Goal: Register for event/course

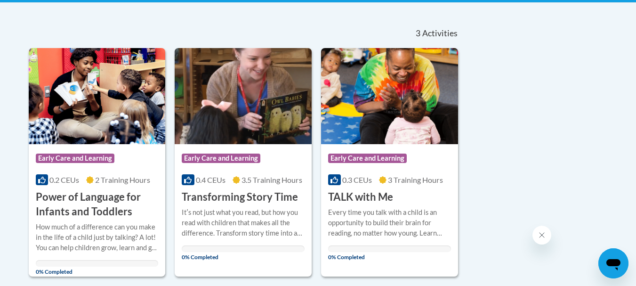
scroll to position [236, 0]
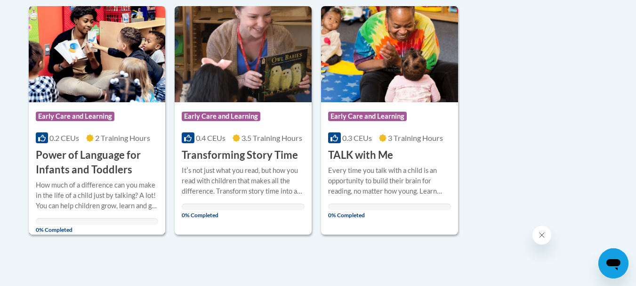
click at [98, 153] on h3 "Power of Language for Infants and Toddlers" at bounding box center [97, 162] width 123 height 29
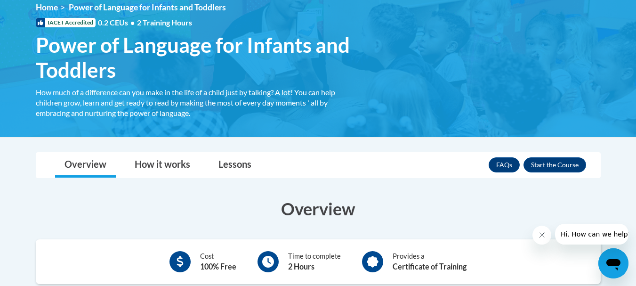
scroll to position [141, 0]
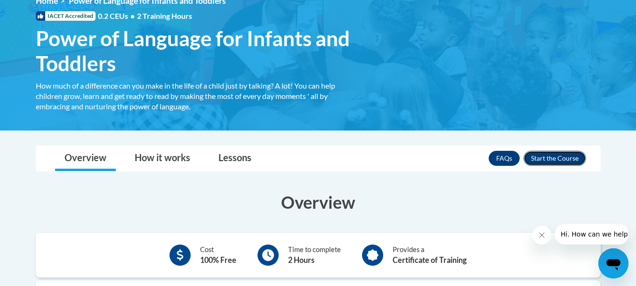
click at [567, 161] on button "Enroll" at bounding box center [555, 158] width 63 height 15
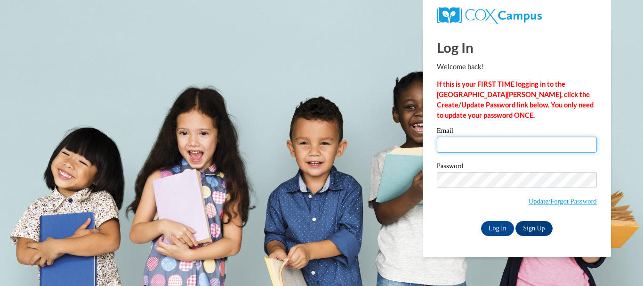
click at [492, 146] on input "Email" at bounding box center [517, 145] width 160 height 16
type input "[EMAIL_ADDRESS][DOMAIN_NAME]"
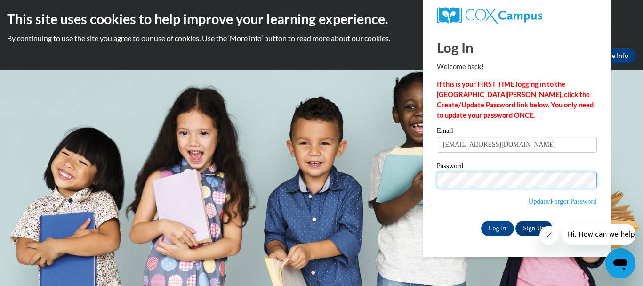
click at [481, 221] on input "Log In" at bounding box center [497, 228] width 33 height 15
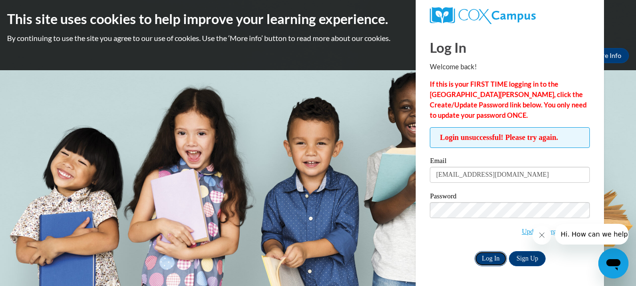
click at [489, 260] on input "Log In" at bounding box center [491, 258] width 33 height 15
click at [493, 261] on input "Log In" at bounding box center [491, 258] width 33 height 15
click at [484, 258] on input "Log In" at bounding box center [491, 258] width 33 height 15
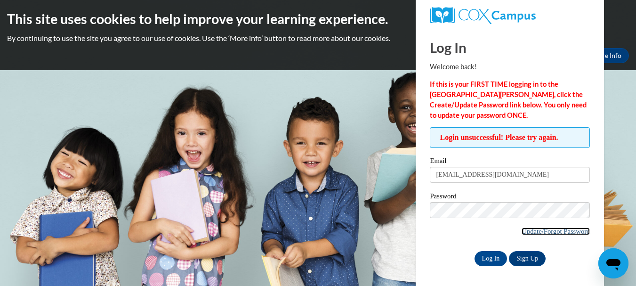
click at [550, 231] on link "Update/Forgot Password" at bounding box center [556, 232] width 68 height 8
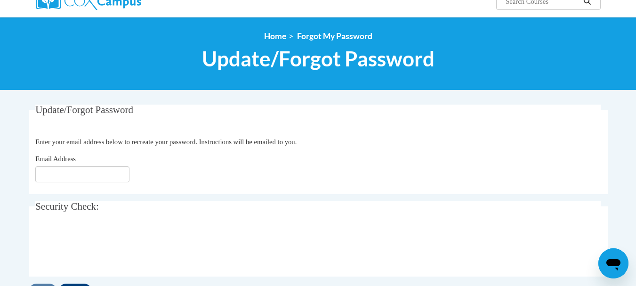
scroll to position [94, 0]
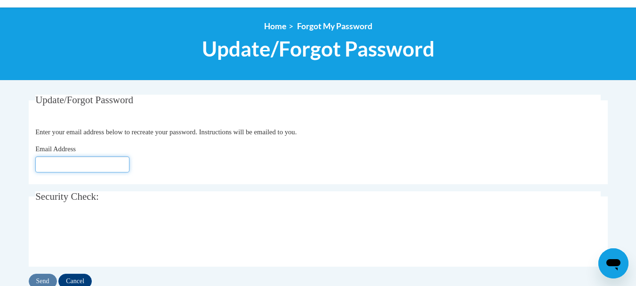
click at [81, 165] on input "Email Address" at bounding box center [82, 164] width 94 height 16
type input "[EMAIL_ADDRESS][DOMAIN_NAME]"
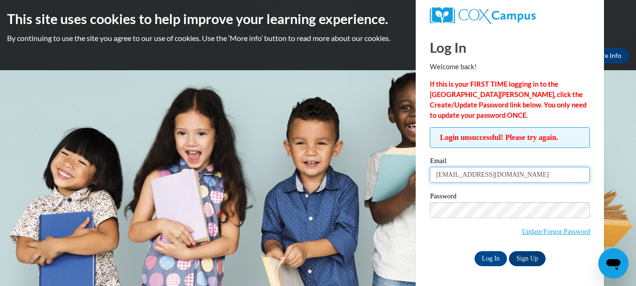
drag, startPoint x: 497, startPoint y: 176, endPoint x: 417, endPoint y: 173, distance: 79.2
click at [418, 177] on div "Log In Welcome back! If this is your FIRST TIME logging in to the [GEOGRAPHIC_D…" at bounding box center [510, 157] width 203 height 259
type input "[EMAIL_ADDRESS][DOMAIN_NAME]"
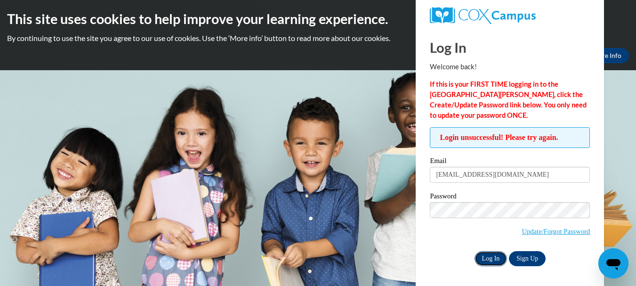
click at [483, 261] on input "Log In" at bounding box center [491, 258] width 33 height 15
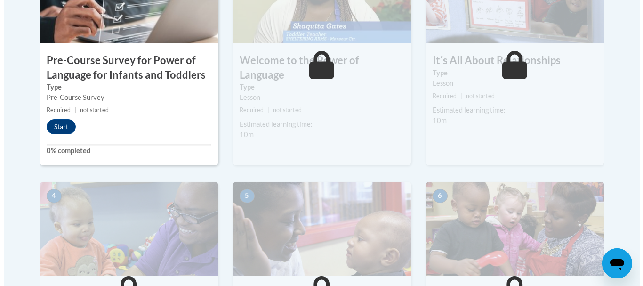
scroll to position [377, 0]
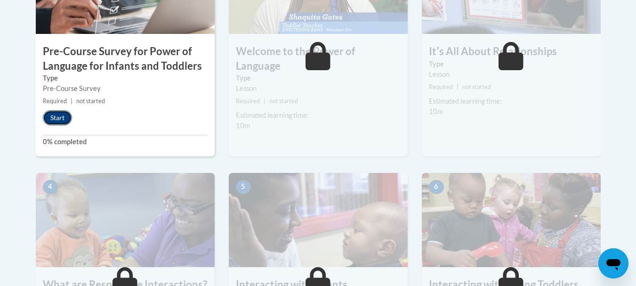
click at [59, 115] on button "Start" at bounding box center [57, 117] width 29 height 15
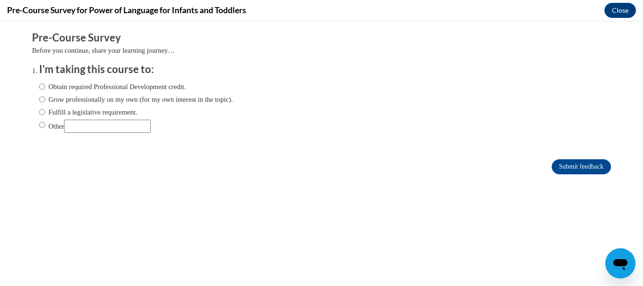
scroll to position [0, 0]
click at [39, 88] on input "Obtain required Professional Development credit." at bounding box center [42, 86] width 6 height 10
radio input "true"
click at [578, 169] on input "Submit feedback" at bounding box center [581, 166] width 59 height 15
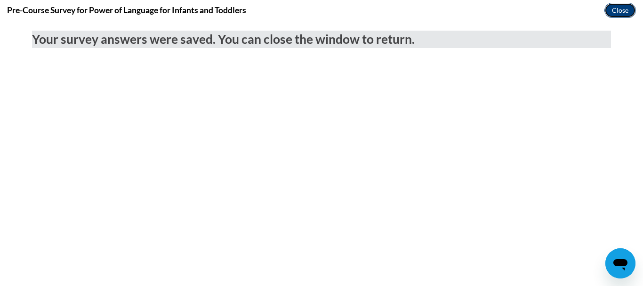
click at [622, 9] on button "Close" at bounding box center [621, 10] width 32 height 15
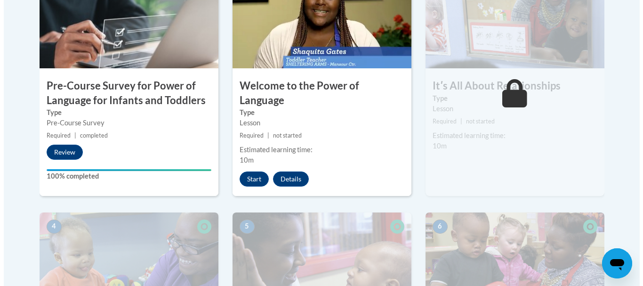
scroll to position [330, 0]
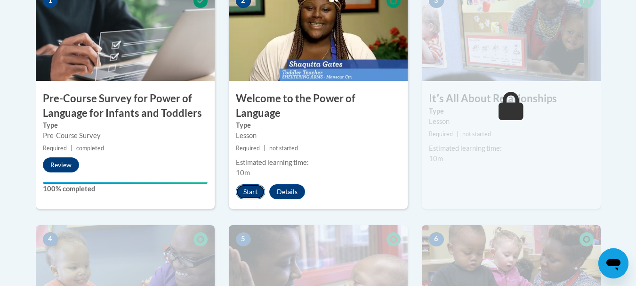
click at [250, 184] on button "Start" at bounding box center [250, 191] width 29 height 15
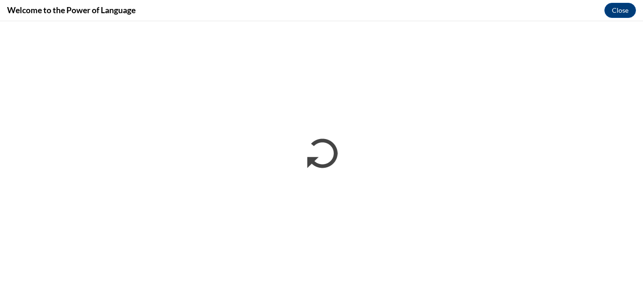
scroll to position [0, 0]
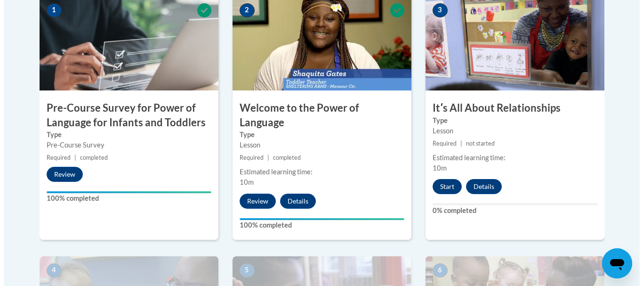
scroll to position [330, 0]
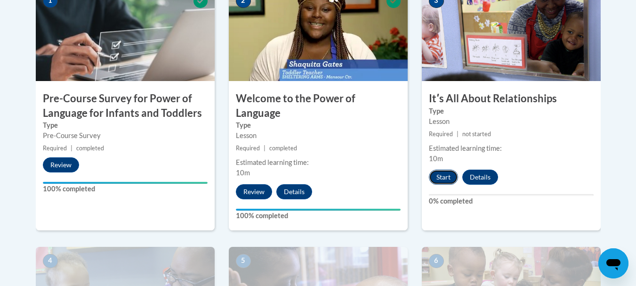
click at [444, 178] on button "Start" at bounding box center [443, 177] width 29 height 15
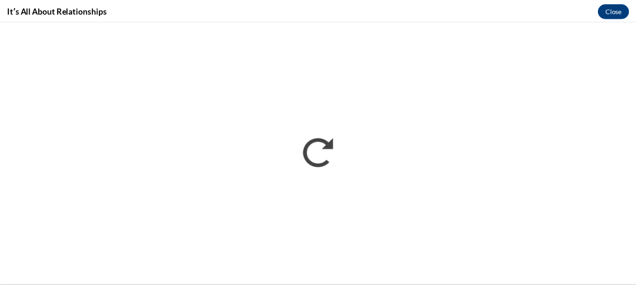
scroll to position [0, 0]
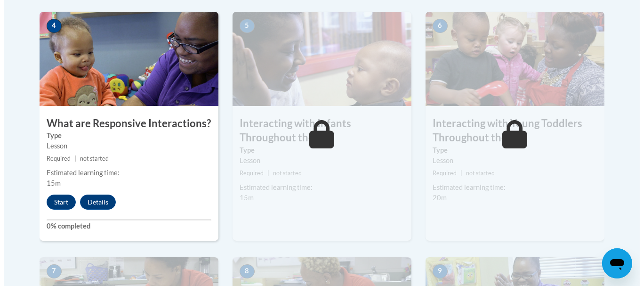
scroll to position [565, 0]
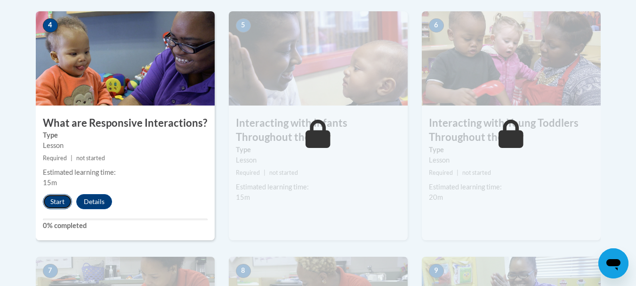
click at [57, 194] on button "Start" at bounding box center [57, 201] width 29 height 15
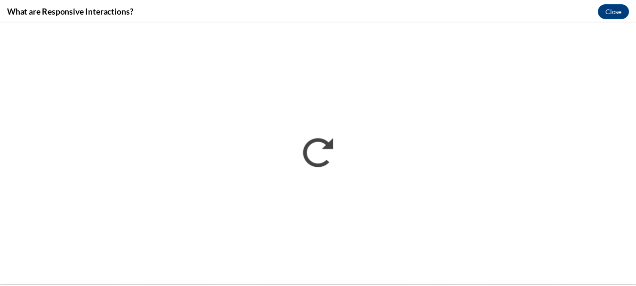
scroll to position [0, 0]
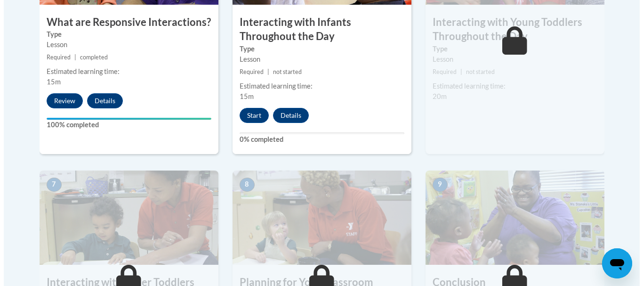
scroll to position [608, 0]
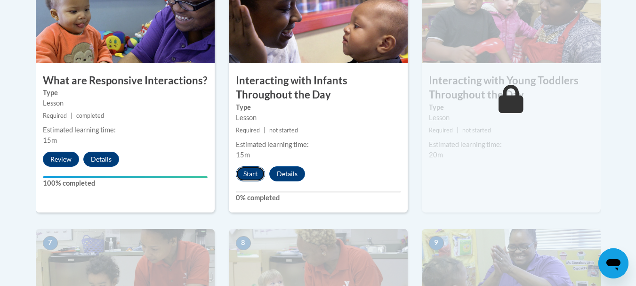
click at [252, 166] on button "Start" at bounding box center [250, 173] width 29 height 15
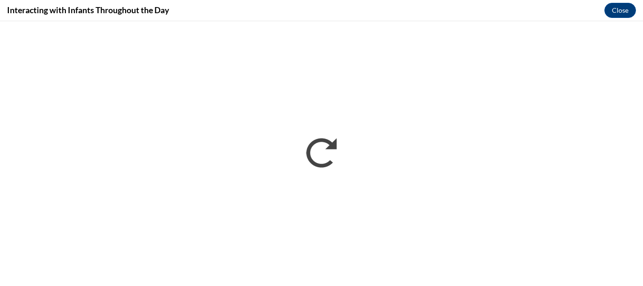
scroll to position [0, 0]
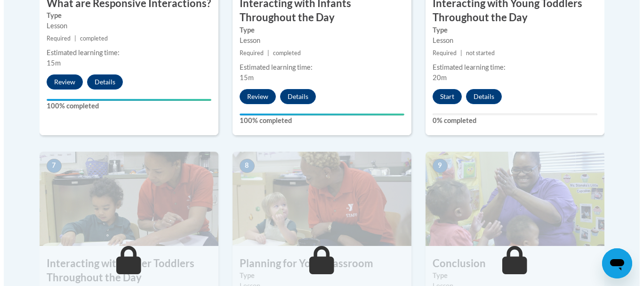
scroll to position [660, 0]
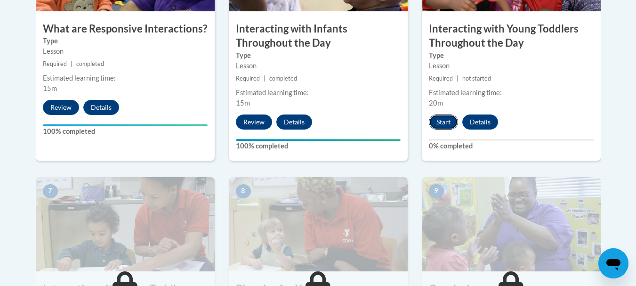
click at [443, 114] on button "Start" at bounding box center [443, 121] width 29 height 15
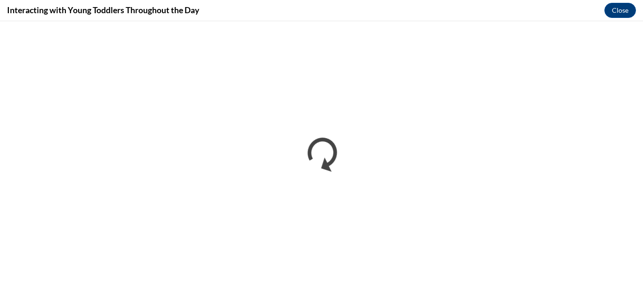
scroll to position [0, 0]
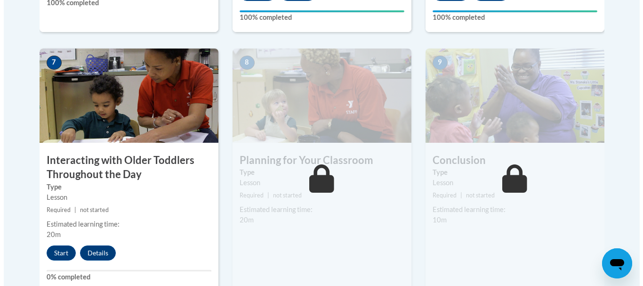
scroll to position [801, 0]
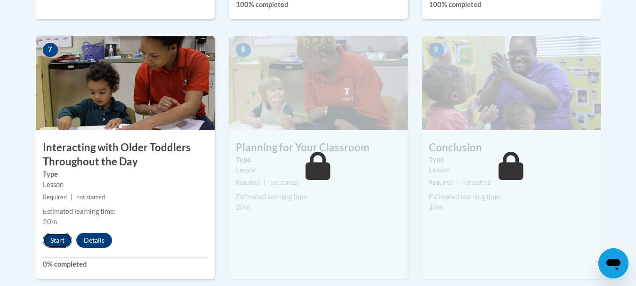
click at [65, 233] on button "Start" at bounding box center [57, 240] width 29 height 15
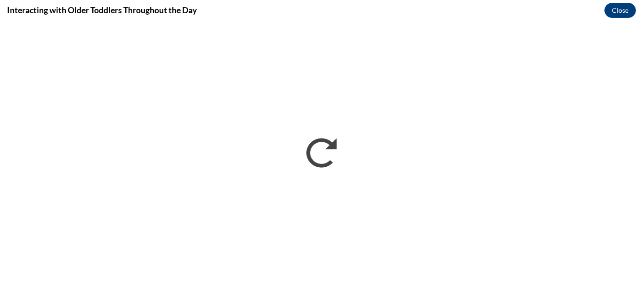
scroll to position [0, 0]
